Goal: Task Accomplishment & Management: Manage account settings

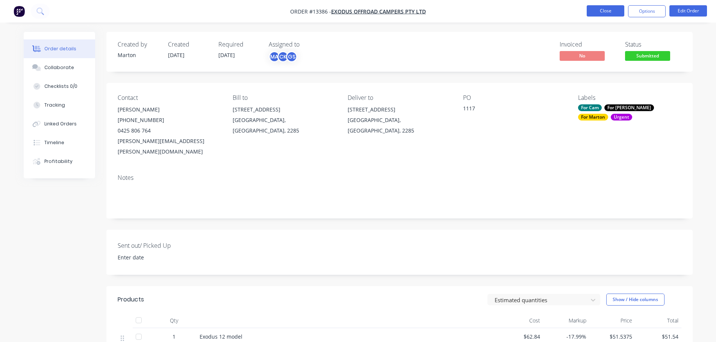
click at [600, 9] on button "Close" at bounding box center [605, 10] width 38 height 11
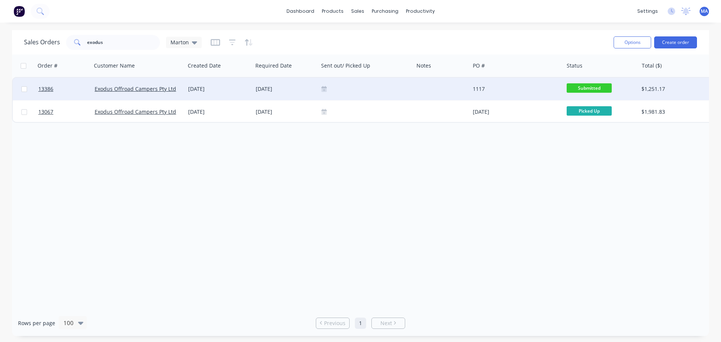
click at [569, 85] on span "Submitted" at bounding box center [589, 87] width 45 height 9
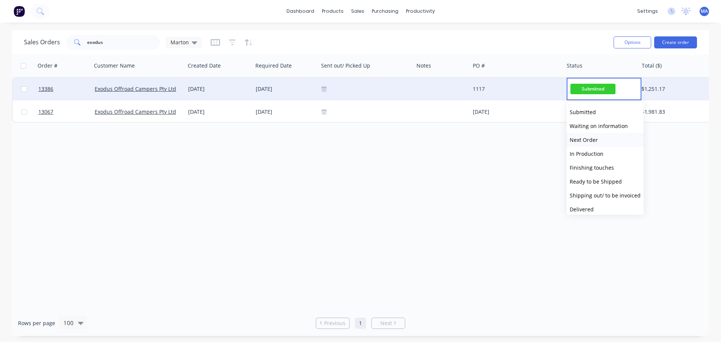
click at [589, 141] on span "Next Order" at bounding box center [584, 139] width 28 height 7
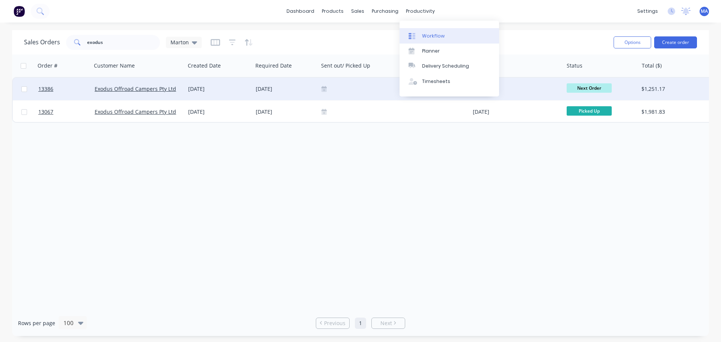
click at [423, 30] on link "Workflow" at bounding box center [450, 35] width 100 height 15
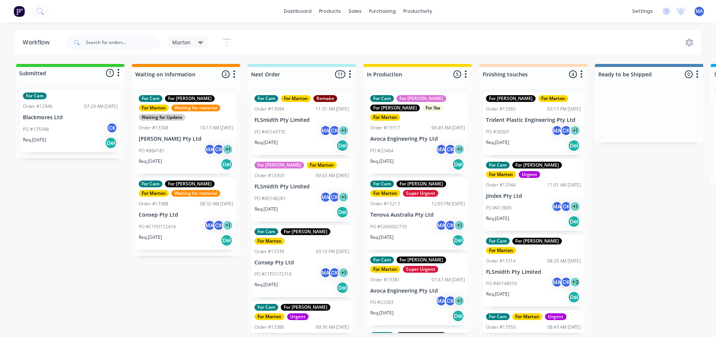
click at [509, 194] on p "Jindex Pty Ltd" at bounding box center [533, 196] width 95 height 6
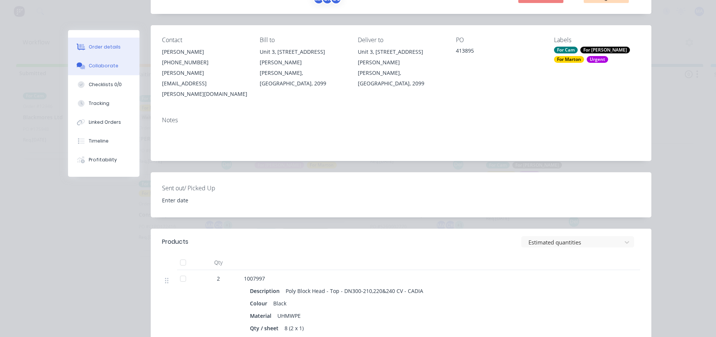
scroll to position [75, 0]
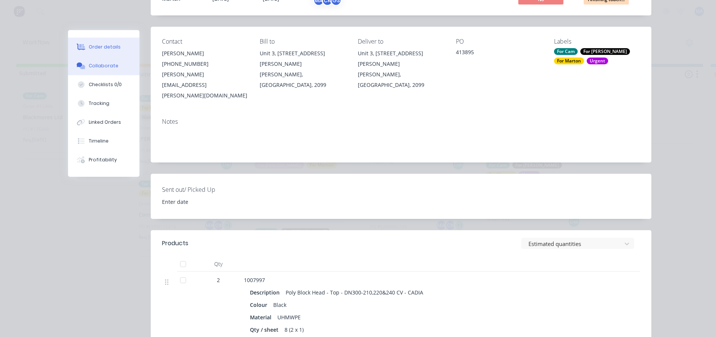
click at [118, 62] on button "Collaborate" at bounding box center [103, 65] width 71 height 19
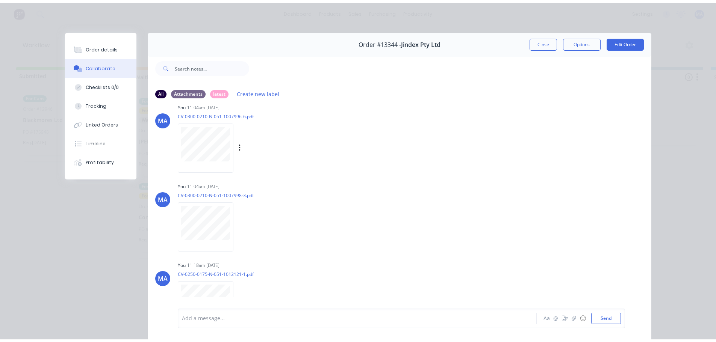
scroll to position [0, 0]
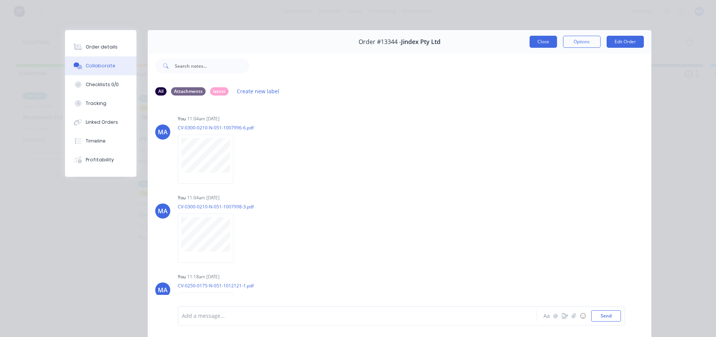
click at [537, 42] on button "Close" at bounding box center [542, 42] width 27 height 12
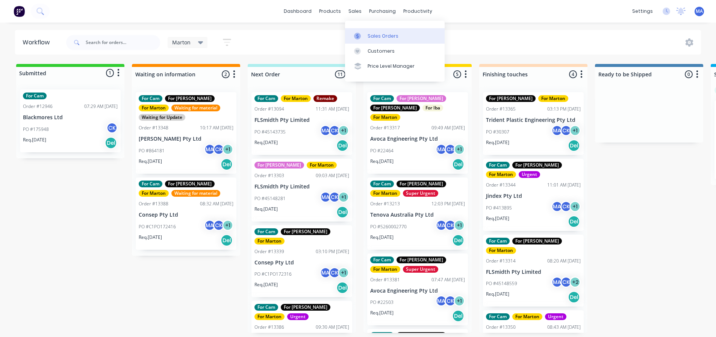
click at [367, 30] on link "Sales Orders" at bounding box center [395, 35] width 100 height 15
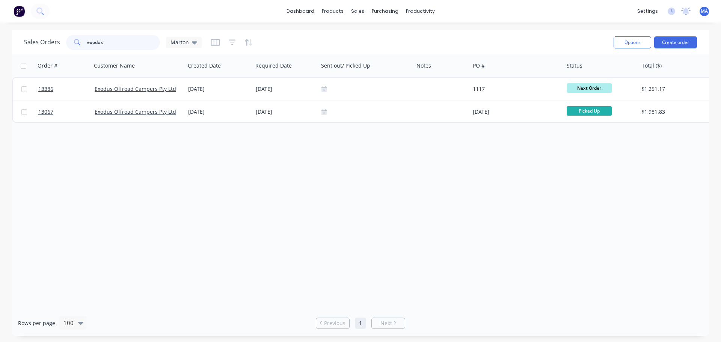
drag, startPoint x: 115, startPoint y: 48, endPoint x: 56, endPoint y: 45, distance: 58.7
click at [80, 42] on div "exodus" at bounding box center [113, 42] width 94 height 15
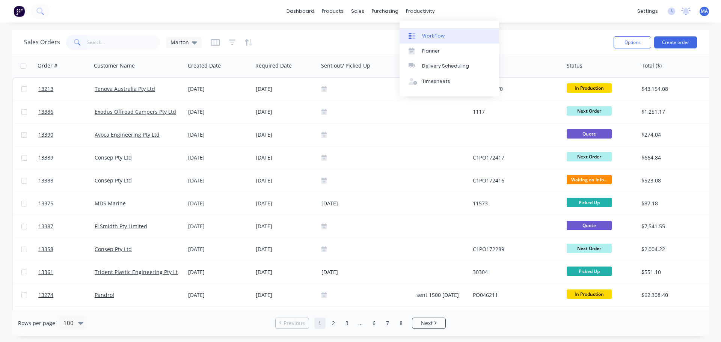
click at [430, 31] on link "Workflow" at bounding box center [450, 35] width 100 height 15
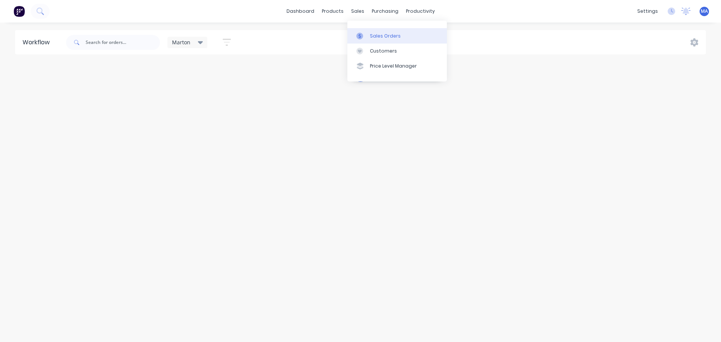
click at [370, 31] on link "Sales Orders" at bounding box center [398, 35] width 100 height 15
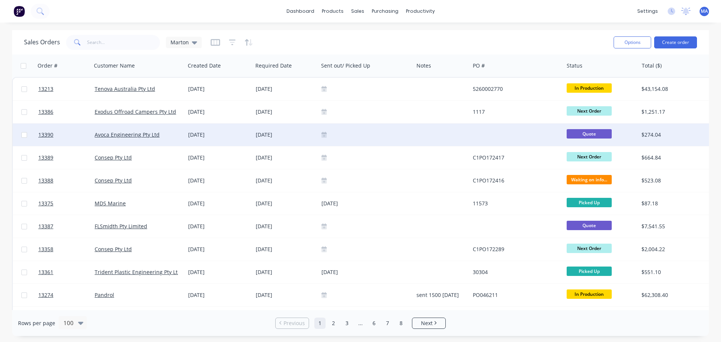
click at [380, 138] on div at bounding box center [366, 135] width 95 height 23
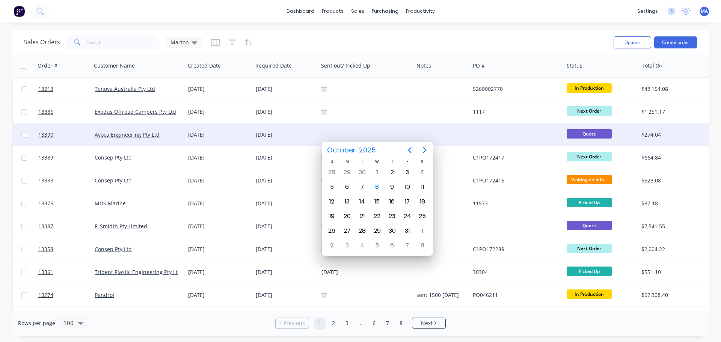
click at [287, 132] on div "[DATE]" at bounding box center [286, 135] width 60 height 8
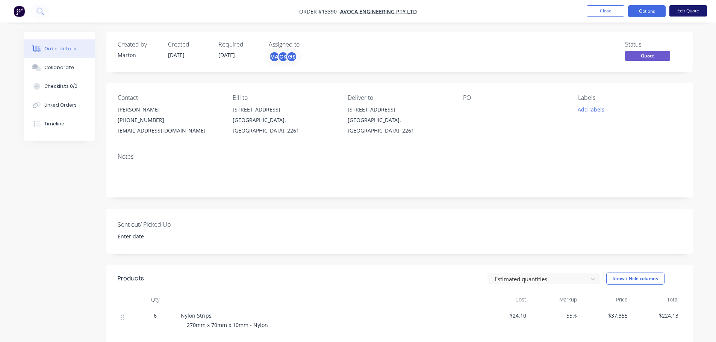
click at [685, 11] on button "Edit Quote" at bounding box center [688, 10] width 38 height 11
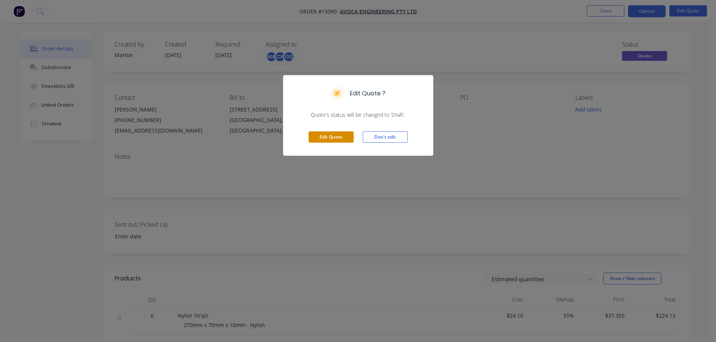
click at [328, 142] on button "Edit Quote" at bounding box center [330, 136] width 45 height 11
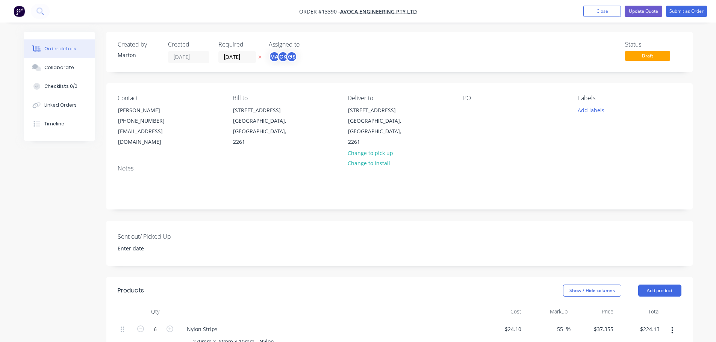
click at [485, 112] on div "PO" at bounding box center [514, 121] width 103 height 53
drag, startPoint x: 474, startPoint y: 113, endPoint x: 468, endPoint y: 111, distance: 5.9
click at [468, 111] on div at bounding box center [469, 110] width 12 height 11
click at [581, 113] on button "Add labels" at bounding box center [591, 110] width 35 height 10
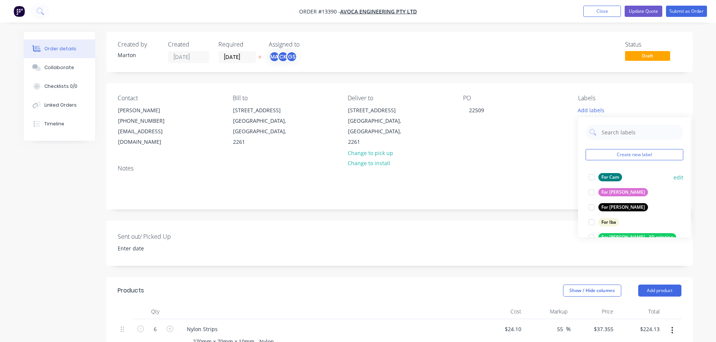
drag, startPoint x: 594, startPoint y: 172, endPoint x: 592, endPoint y: 177, distance: 5.0
click at [593, 175] on div at bounding box center [591, 177] width 15 height 15
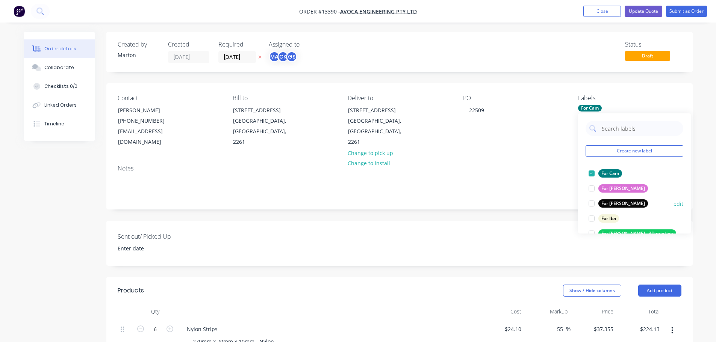
click at [592, 204] on div at bounding box center [591, 203] width 15 height 15
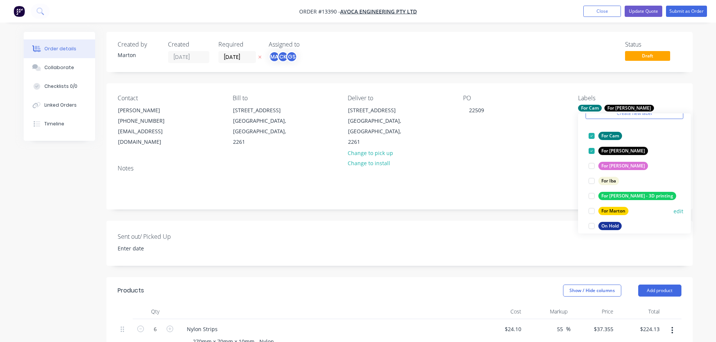
click at [590, 210] on div at bounding box center [591, 211] width 15 height 15
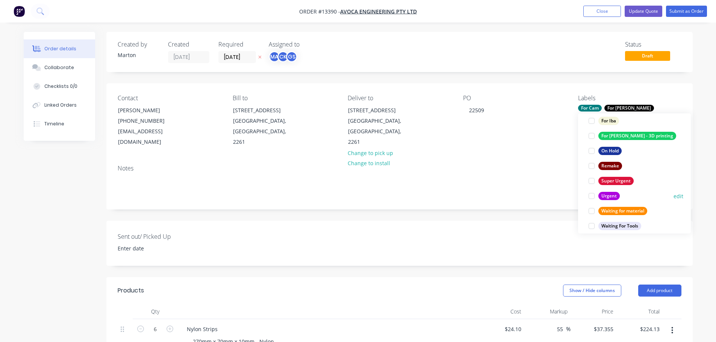
click at [590, 198] on div at bounding box center [591, 196] width 15 height 15
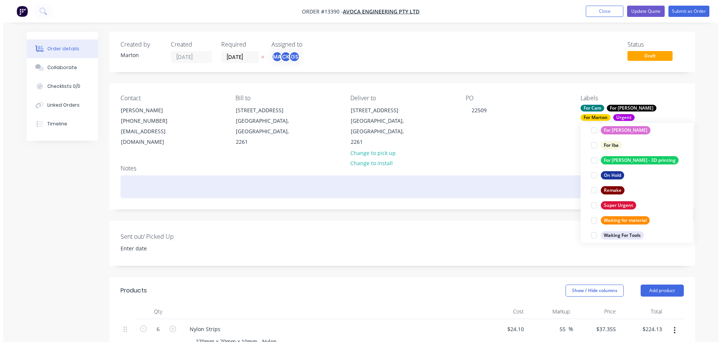
scroll to position [23, 0]
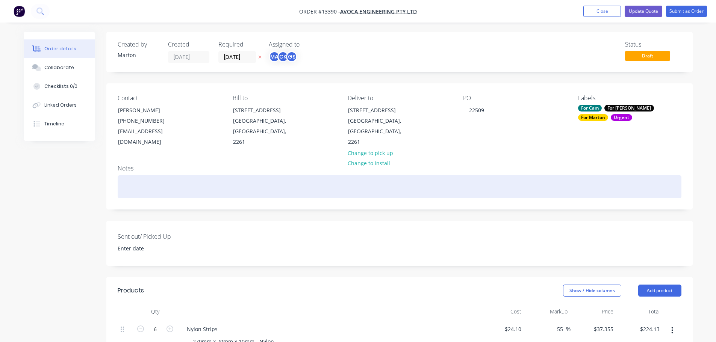
click at [542, 175] on div at bounding box center [400, 186] width 564 height 23
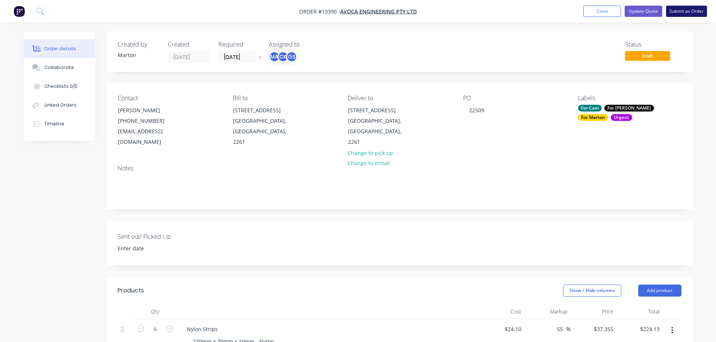
click at [691, 6] on button "Submit as Order" at bounding box center [686, 11] width 41 height 11
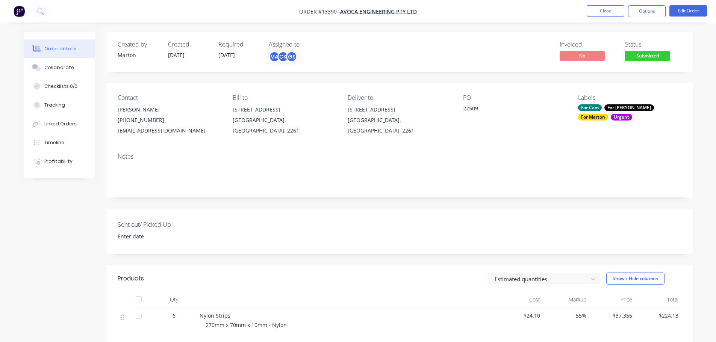
click at [657, 58] on span "Submitted" at bounding box center [647, 55] width 45 height 9
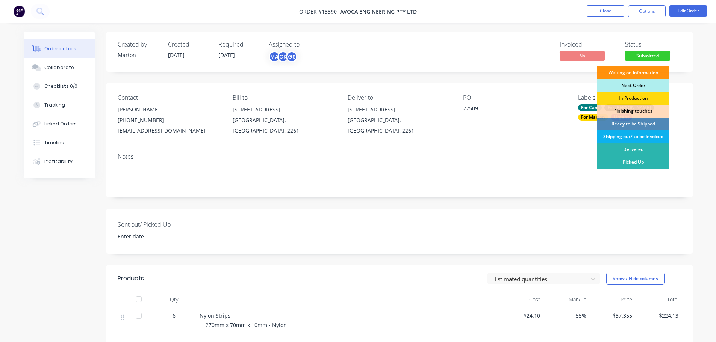
click at [636, 85] on div "Next Order" at bounding box center [633, 85] width 72 height 13
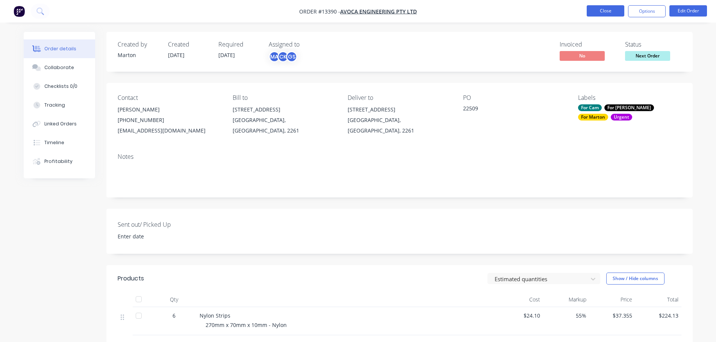
click at [604, 11] on button "Close" at bounding box center [605, 10] width 38 height 11
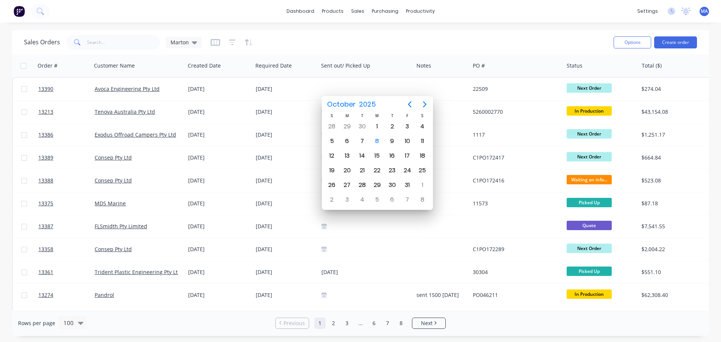
click at [366, 35] on div "Sales Orders Marton" at bounding box center [316, 42] width 584 height 18
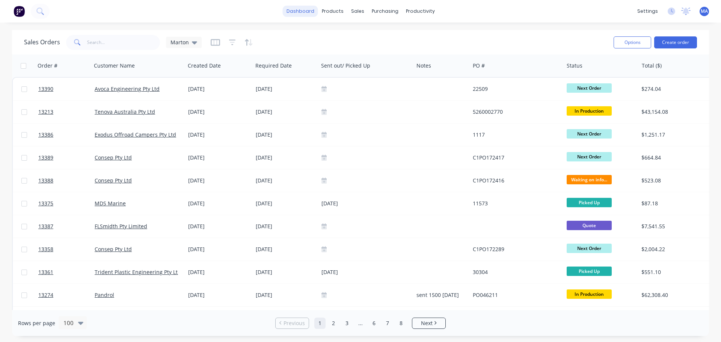
click at [307, 16] on link "dashboard" at bounding box center [300, 11] width 35 height 11
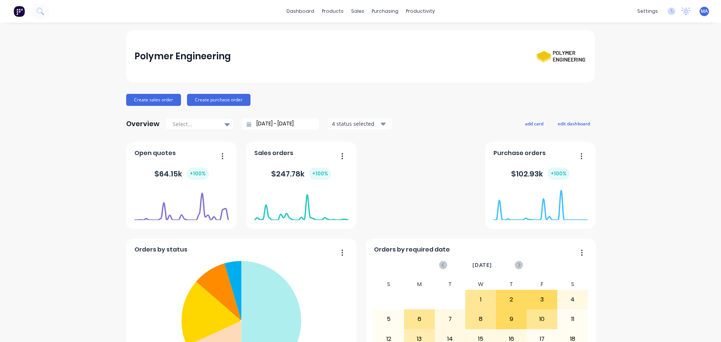
click at [361, 62] on div "Polymer Engineering" at bounding box center [360, 56] width 453 height 29
